Goal: Task Accomplishment & Management: Use online tool/utility

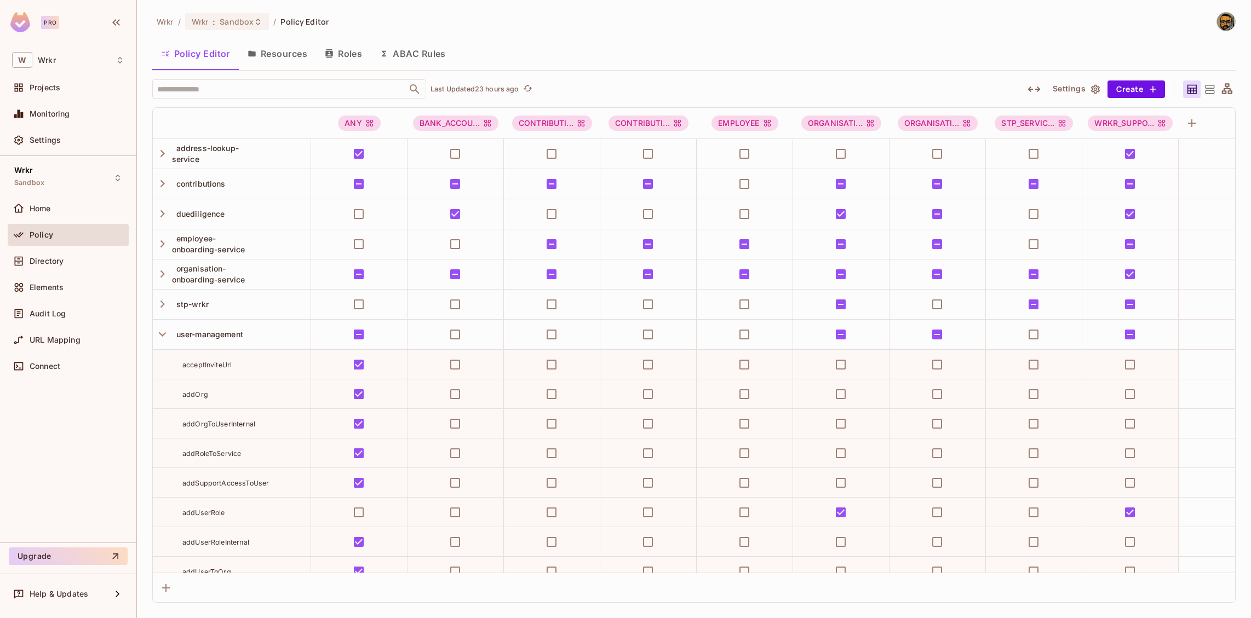
scroll to position [1320, 0]
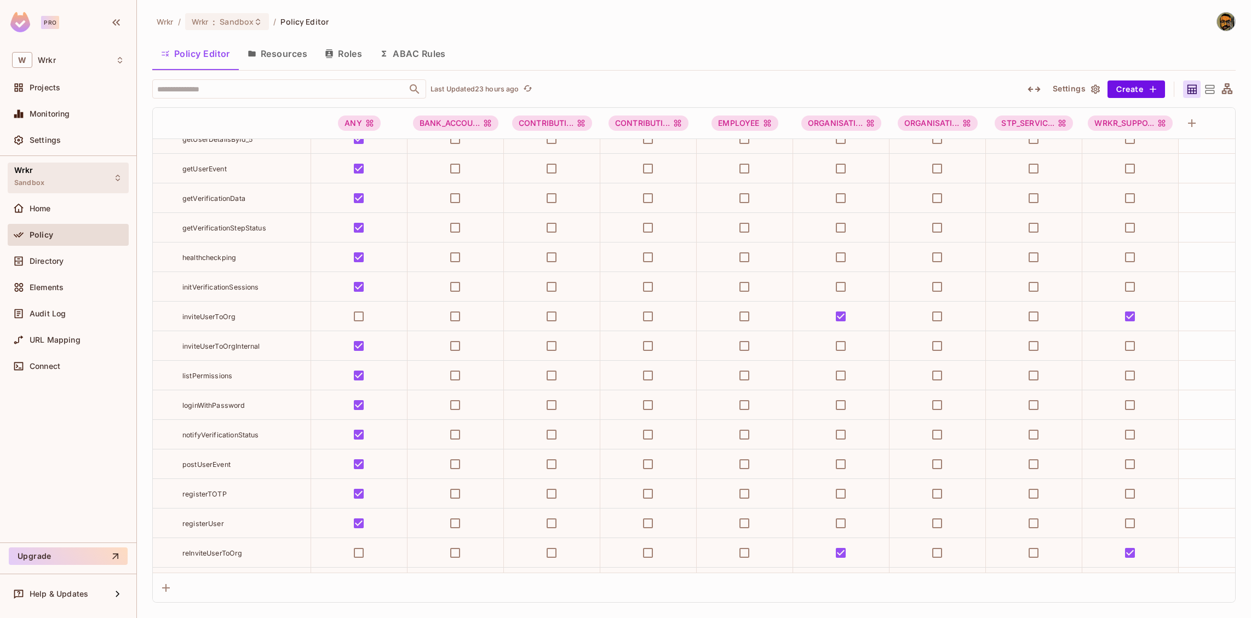
click at [80, 183] on div "Wrkr Sandbox" at bounding box center [68, 178] width 121 height 30
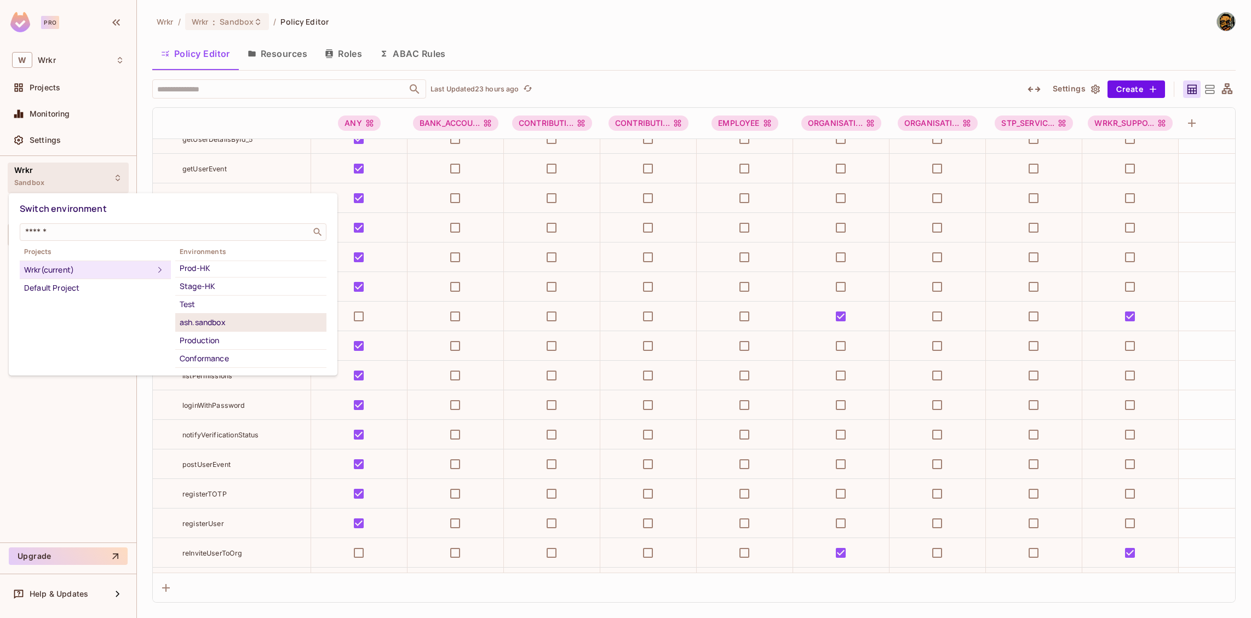
scroll to position [76, 0]
click at [212, 305] on div "Test" at bounding box center [251, 302] width 142 height 13
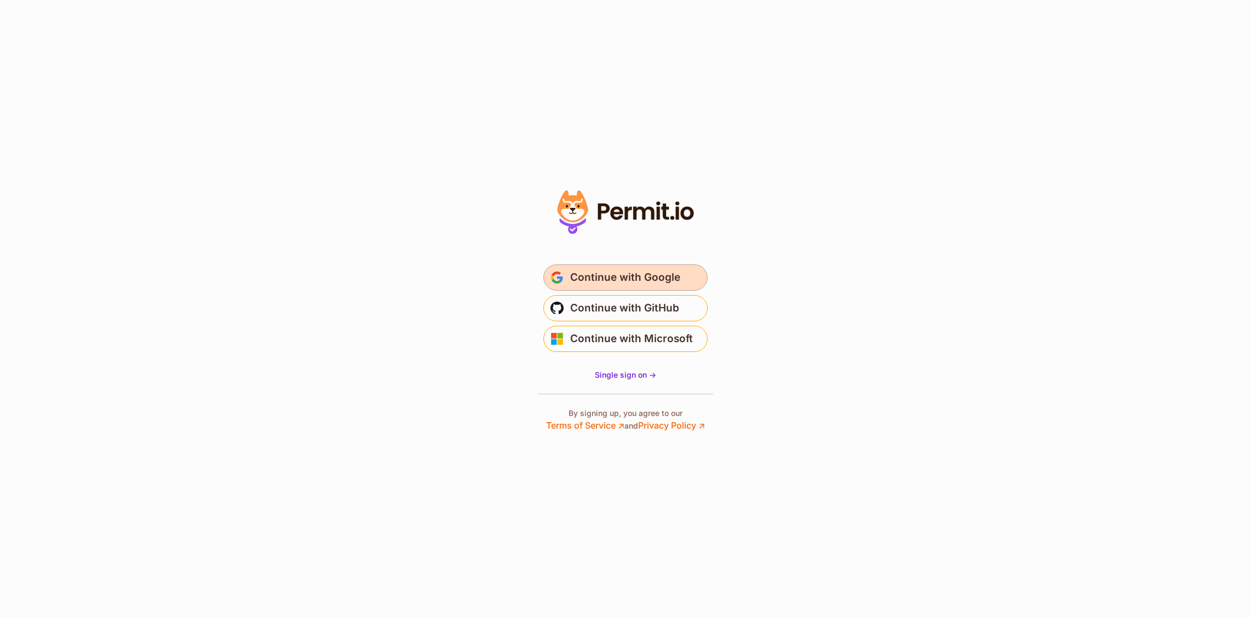
click at [670, 285] on span "Continue with Google" at bounding box center [625, 278] width 110 height 18
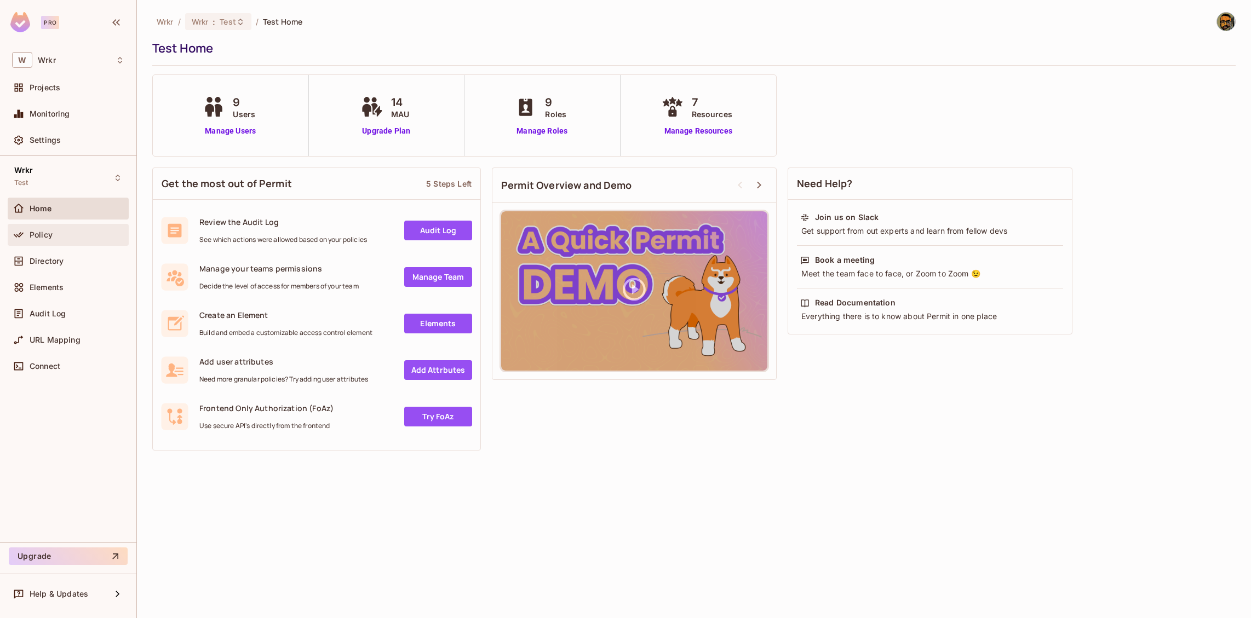
click at [66, 235] on div "Policy" at bounding box center [77, 235] width 95 height 9
